Goal: Find specific page/section: Find specific page/section

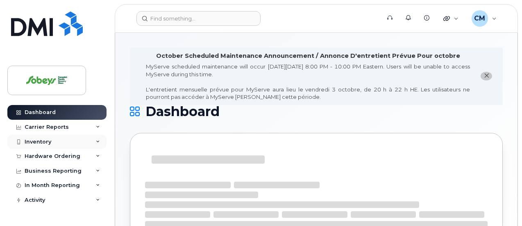
click at [43, 139] on div "Inventory" at bounding box center [38, 141] width 27 height 7
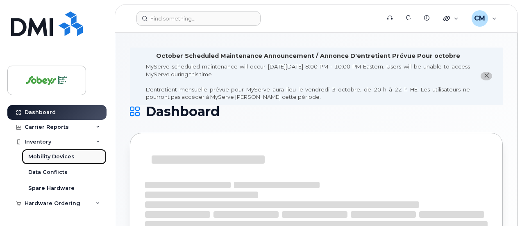
click at [62, 152] on link "Mobility Devices" at bounding box center [64, 157] width 85 height 16
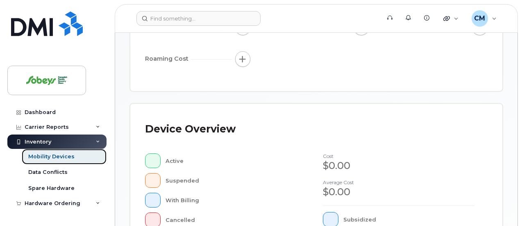
scroll to position [328, 0]
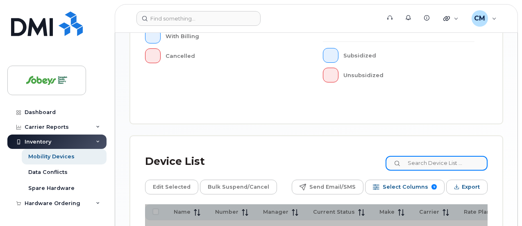
click at [426, 156] on input at bounding box center [437, 163] width 102 height 15
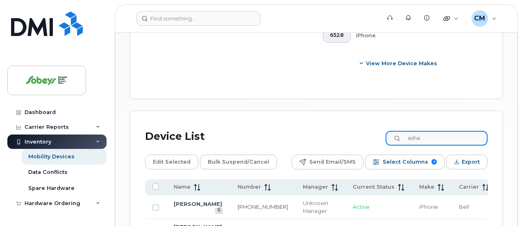
scroll to position [506, 0]
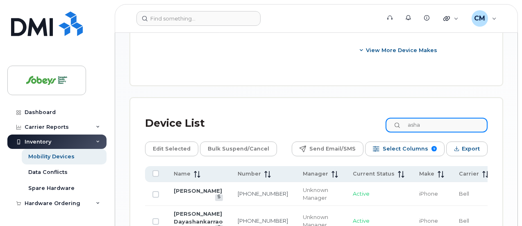
type input "asha"
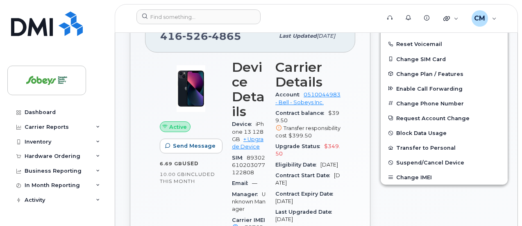
scroll to position [246, 0]
